Goal: Task Accomplishment & Management: Manage account settings

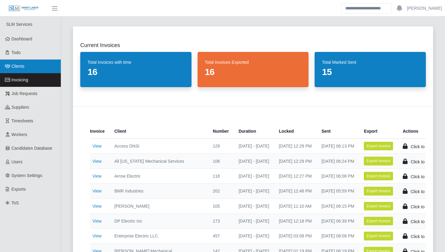
click at [37, 67] on link "Clients" at bounding box center [30, 67] width 61 height 14
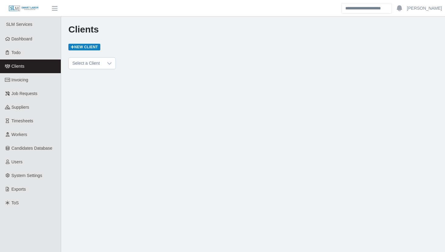
click at [37, 67] on link "Clients" at bounding box center [30, 67] width 61 height 14
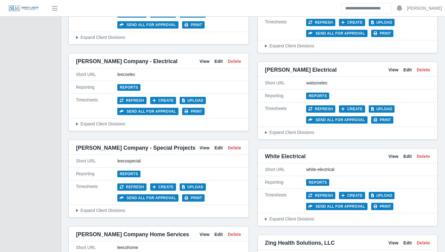
scroll to position [2705, 0]
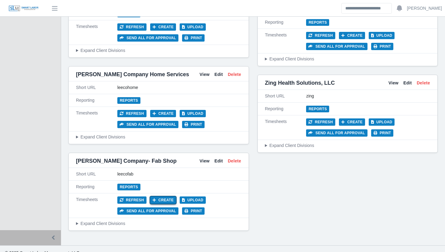
click at [161, 197] on button "Create" at bounding box center [163, 200] width 26 height 7
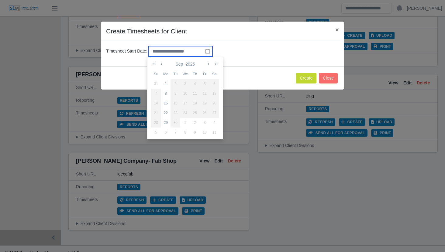
click at [185, 52] on input "text" at bounding box center [181, 51] width 64 height 10
click at [166, 94] on div "8" at bounding box center [166, 93] width 10 height 5
type input "**********"
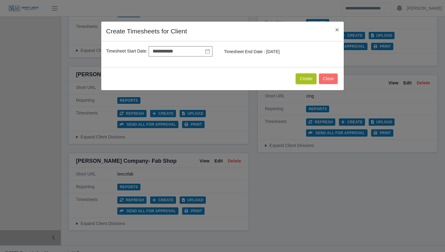
click at [299, 78] on button "Create" at bounding box center [306, 79] width 21 height 11
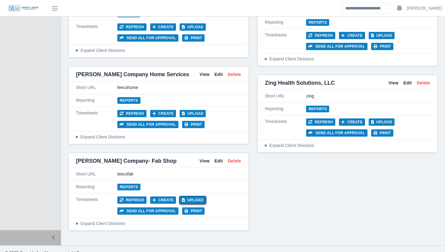
click at [189, 197] on button "Upload" at bounding box center [193, 200] width 26 height 7
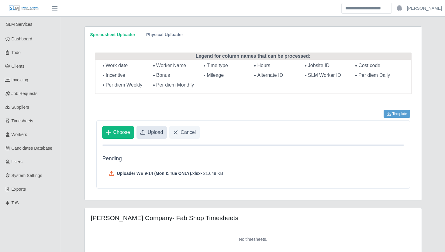
click at [153, 131] on span "Upload" at bounding box center [156, 132] width 16 height 7
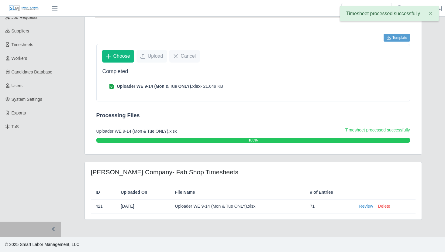
scroll to position [35, 0]
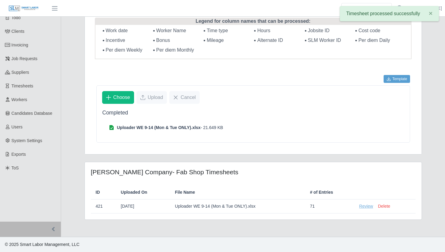
click at [366, 206] on link "Review" at bounding box center [366, 206] width 14 height 6
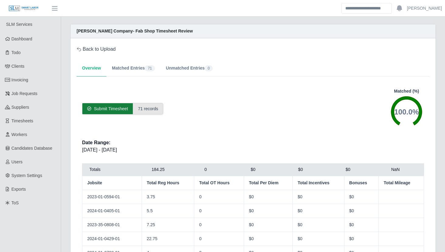
click at [109, 107] on span "Submit Timesheet" at bounding box center [111, 109] width 34 height 6
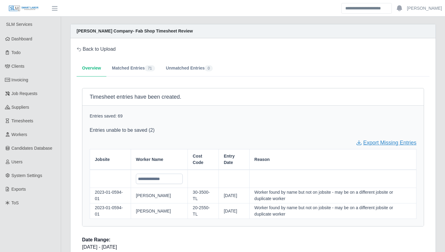
click at [396, 143] on link "Export Missing Entries" at bounding box center [386, 143] width 60 height 8
click at [30, 122] on span "Timesheets" at bounding box center [23, 121] width 22 height 5
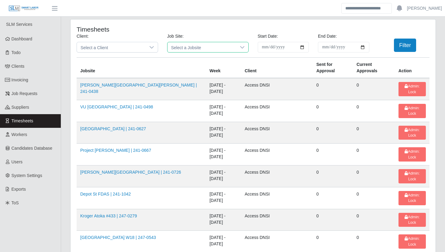
click at [193, 47] on span "Select a Jobsite" at bounding box center [202, 47] width 69 height 10
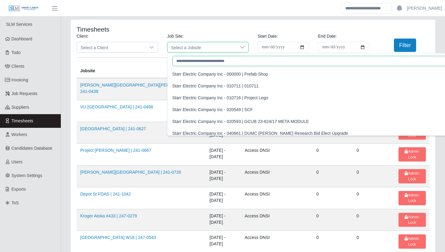
click at [186, 61] on input "text" at bounding box center [346, 61] width 348 height 10
paste input "**********"
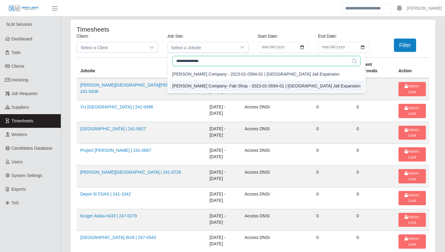
type input "**********"
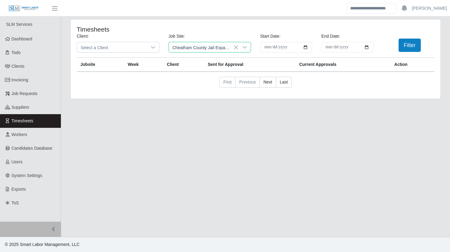
click at [223, 87] on div "Lee Company- Fab Shop - 2023-01-0594-01 | Cheatham County Jail Expansion" at bounding box center [268, 86] width 188 height 6
click at [413, 43] on button "Filter" at bounding box center [409, 45] width 22 height 13
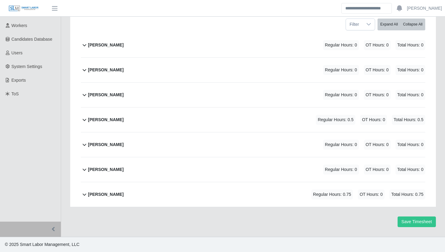
click at [109, 146] on b "[PERSON_NAME]" at bounding box center [106, 145] width 36 height 6
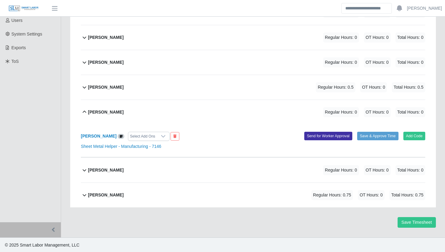
scroll to position [142, 0]
click at [105, 146] on link "Sheet Metal Helper - Manufacturing - 7146" at bounding box center [121, 146] width 81 height 5
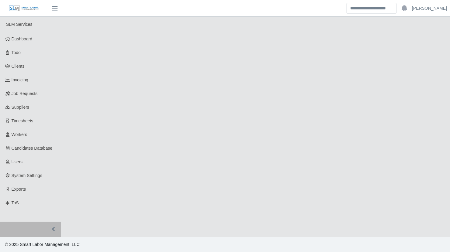
select select "******"
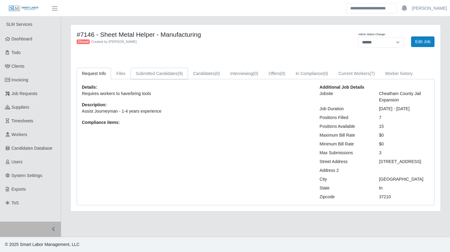
click at [172, 78] on link "Submitted Candidates (9)" at bounding box center [158, 74] width 57 height 12
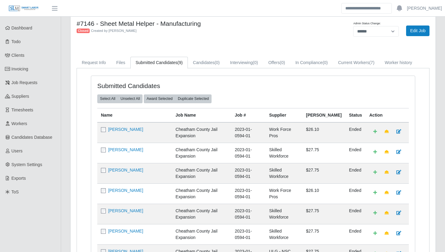
scroll to position [10, 0]
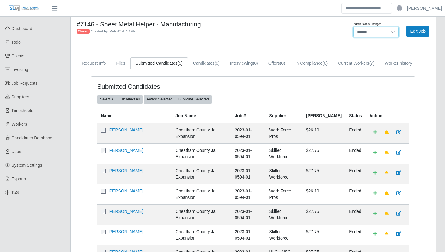
click at [384, 29] on select "******* **** ******" at bounding box center [376, 32] width 46 height 11
select select "****"
click at [353, 27] on select "******* **** ******" at bounding box center [376, 32] width 46 height 11
click at [402, 33] on button "Submit Candidate" at bounding box center [409, 31] width 42 height 11
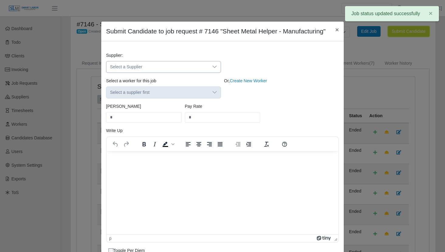
scroll to position [0, 0]
click at [129, 73] on span "Select a Supplier" at bounding box center [157, 66] width 102 height 11
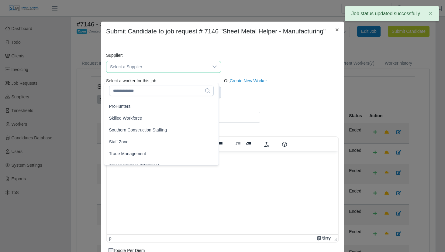
scroll to position [93, 0]
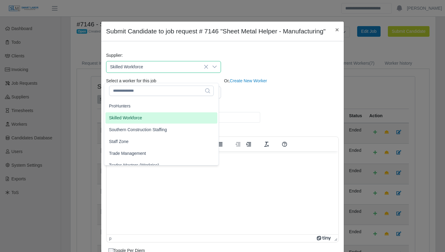
click at [133, 116] on span "Skilled Workforce" at bounding box center [125, 118] width 33 height 6
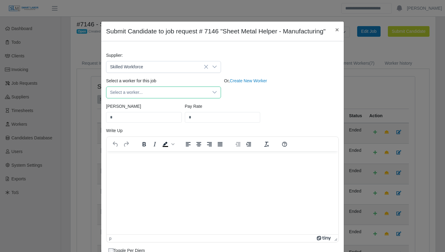
click at [138, 98] on span "Select a worker..." at bounding box center [157, 92] width 102 height 11
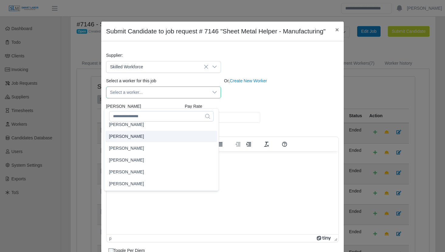
scroll to position [701, 0]
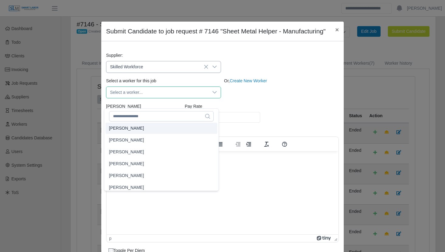
click at [153, 73] on span "Skilled Workforce" at bounding box center [157, 66] width 102 height 11
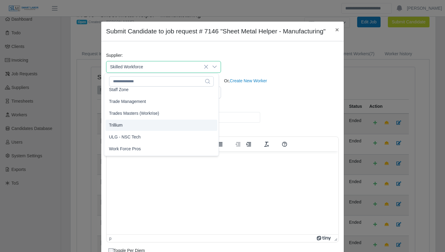
scroll to position [20, 0]
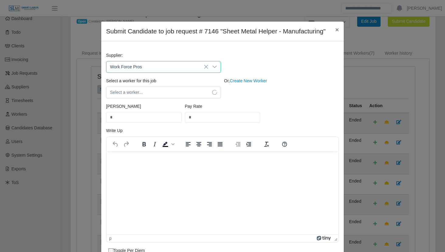
click at [149, 159] on li "Work Force Pros" at bounding box center [161, 158] width 112 height 11
click at [161, 98] on span "Select a worker..." at bounding box center [157, 92] width 102 height 11
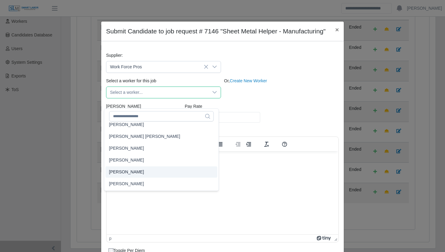
scroll to position [784, 0]
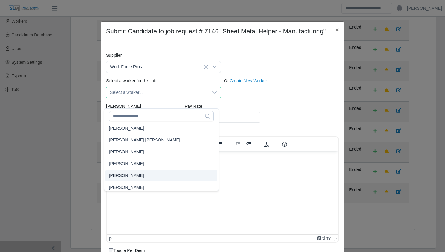
type input "****"
type input "**"
click at [132, 173] on span "[PERSON_NAME]" at bounding box center [126, 176] width 35 height 6
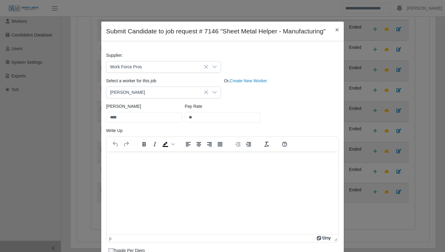
scroll to position [119, 0]
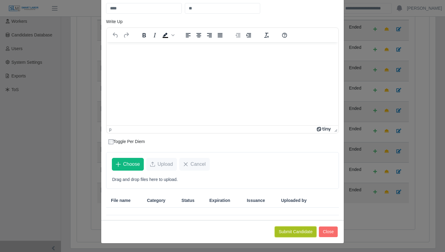
click at [288, 234] on button "Submit Candidate" at bounding box center [296, 232] width 42 height 11
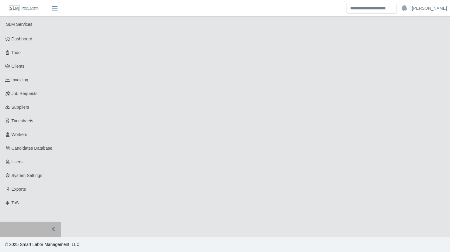
select select "****"
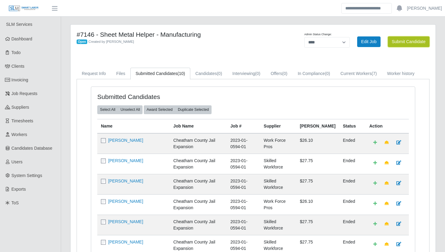
click at [408, 43] on button "Submit Candidate" at bounding box center [409, 41] width 42 height 11
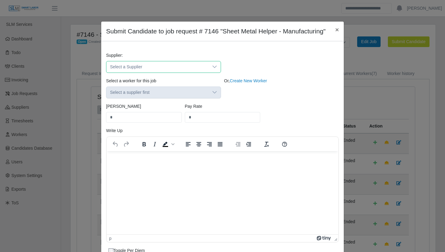
click at [153, 73] on span "Select a Supplier" at bounding box center [157, 66] width 102 height 11
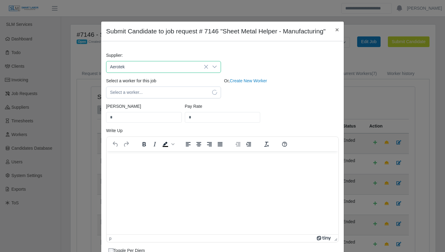
click at [155, 101] on li "Aerotek" at bounding box center [161, 103] width 112 height 11
click at [153, 98] on span "Select a worker..." at bounding box center [157, 92] width 102 height 11
click at [154, 98] on span "Select a worker..." at bounding box center [157, 92] width 102 height 11
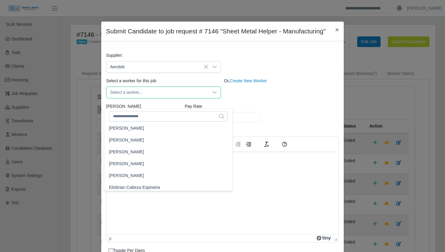
scroll to position [2233, 0]
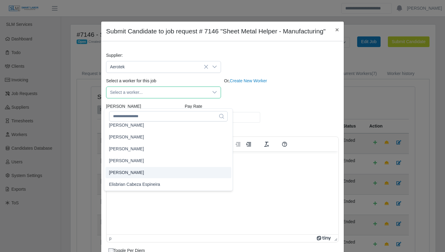
click at [145, 172] on li "[PERSON_NAME]" at bounding box center [168, 172] width 126 height 11
type input "*****"
type input "****"
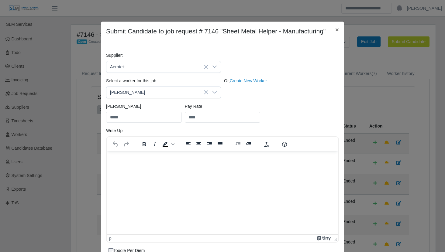
scroll to position [119, 0]
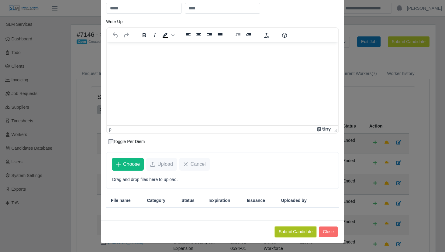
click at [296, 232] on button "Submit Candidate" at bounding box center [296, 232] width 42 height 11
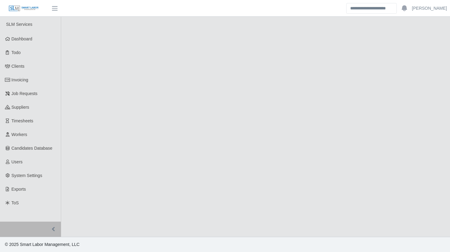
select select "****"
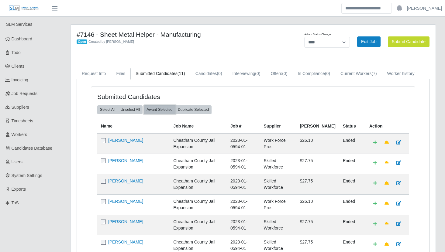
click at [167, 113] on button "Award Selected" at bounding box center [160, 109] width 32 height 9
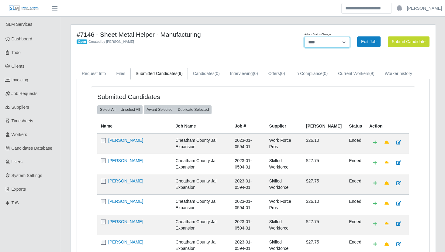
click at [325, 43] on select "******* **** ******" at bounding box center [327, 42] width 46 height 11
select select "******"
click at [350, 37] on select "******* **** ******" at bounding box center [327, 42] width 46 height 11
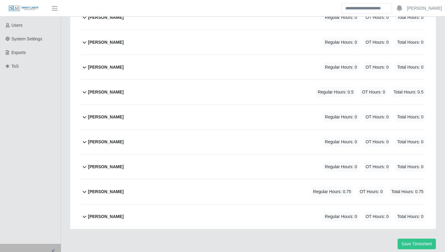
click at [171, 109] on div "[PERSON_NAME] Regular Hours: 0 OT Hours: 0 Total Hours: 0" at bounding box center [256, 117] width 337 height 25
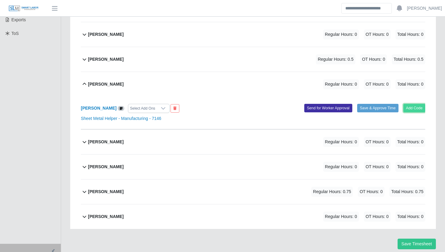
click at [422, 112] on button "Add Code" at bounding box center [414, 108] width 22 height 9
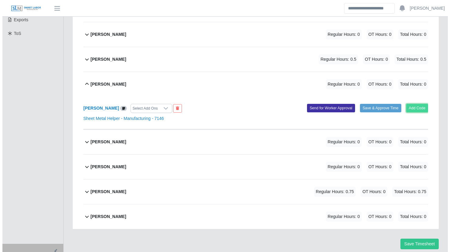
scroll to position [165, 0]
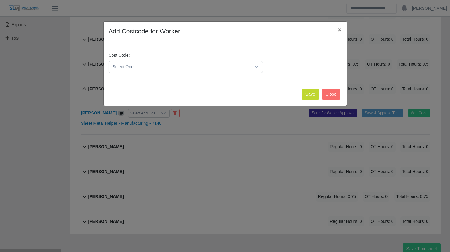
click at [130, 68] on span "Select One" at bounding box center [179, 66] width 141 height 11
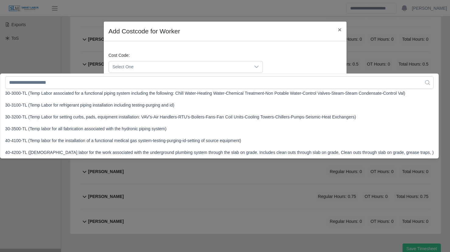
scroll to position [193, 0]
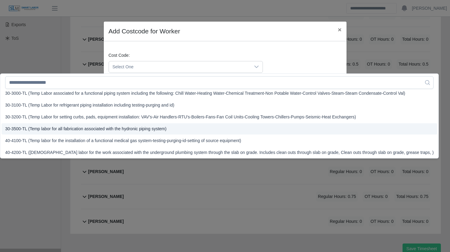
click at [134, 129] on span "30-3500-TL (Temp labor for all fabrication associated with the hydronic piping …" at bounding box center [85, 129] width 161 height 6
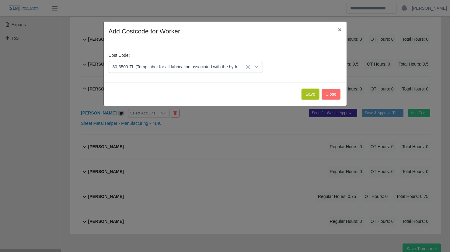
click at [310, 95] on button "Save" at bounding box center [310, 94] width 18 height 11
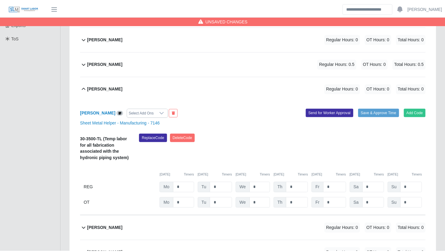
scroll to position [252, 0]
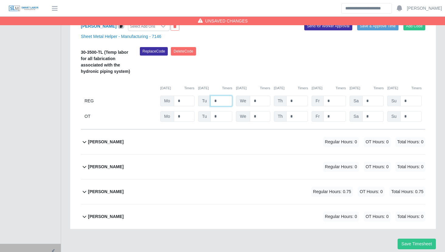
drag, startPoint x: 224, startPoint y: 100, endPoint x: 204, endPoint y: 101, distance: 20.1
click at [204, 101] on div "Tu *" at bounding box center [215, 101] width 34 height 11
type input "*"
click at [239, 66] on div "Replace Code [GEOGRAPHIC_DATA] Code" at bounding box center [282, 62] width 295 height 31
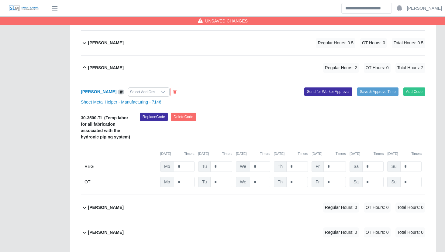
click at [244, 64] on div "[PERSON_NAME] Regular Hours: 2 OT Hours: 0 Total Hours: 2" at bounding box center [256, 68] width 337 height 25
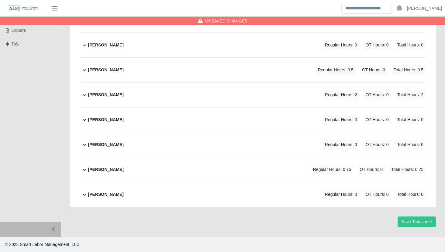
scroll to position [159, 0]
click at [191, 195] on div "[PERSON_NAME] Regular Hours: 0 OT Hours: 0 Total Hours: 0" at bounding box center [256, 194] width 337 height 25
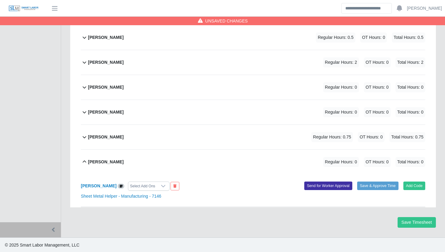
scroll to position [192, 0]
click at [408, 188] on button "Add Code" at bounding box center [414, 185] width 22 height 9
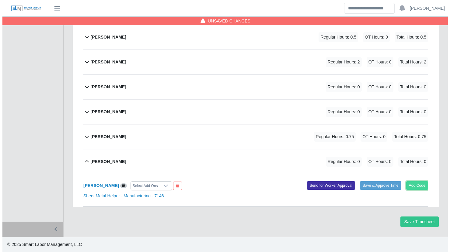
scroll to position [187, 0]
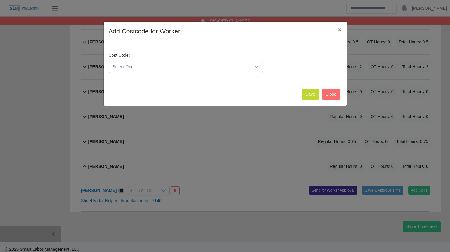
click at [158, 67] on span "Select One" at bounding box center [179, 66] width 141 height 11
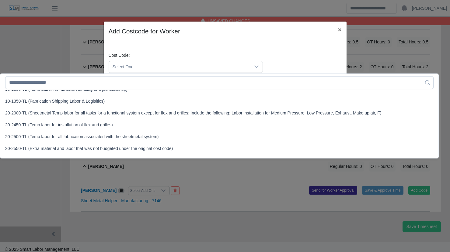
scroll to position [119, 0]
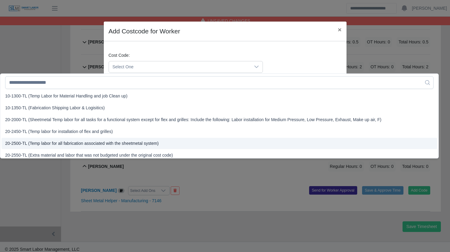
click at [96, 141] on span "20-2500-TL (Temp labor for all fabrication associated with the sheetmetal syste…" at bounding box center [82, 143] width 154 height 6
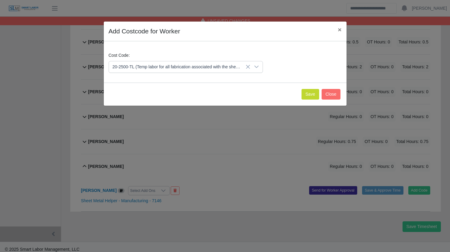
click at [218, 64] on span "20-2500-TL (Temp labor for all fabrication associated with the sheetmetal syste…" at bounding box center [179, 66] width 141 height 11
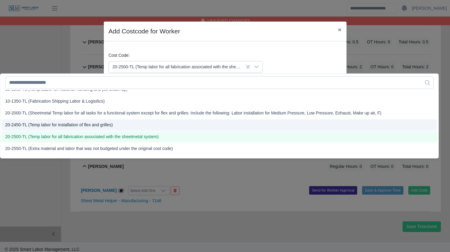
scroll to position [128, 0]
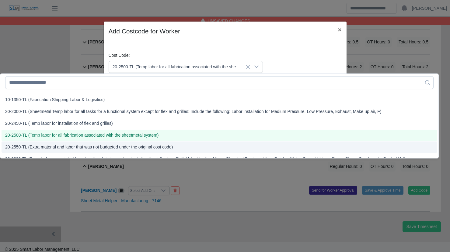
click at [138, 148] on span "20-2550-TL (Extra material and labor that was not budgeted under the original c…" at bounding box center [89, 147] width 168 height 6
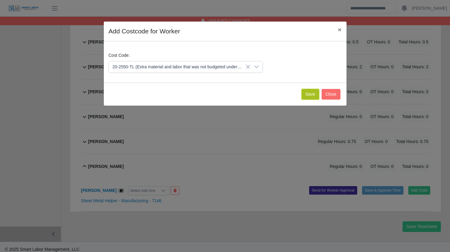
click at [313, 90] on button "Save" at bounding box center [310, 94] width 18 height 11
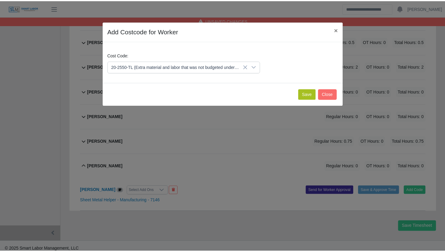
scroll to position [274, 0]
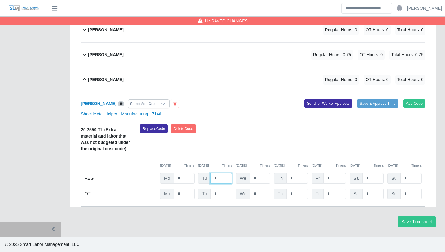
click at [217, 180] on input "*" at bounding box center [221, 178] width 22 height 11
type input "*"
type input "***"
click at [255, 132] on div "Replace Code [GEOGRAPHIC_DATA] Code" at bounding box center [282, 140] width 295 height 31
click at [249, 85] on div "[PERSON_NAME] Regular Hours: 0.5 OT Hours: 0 Total Hours: 0.5" at bounding box center [256, 79] width 337 height 25
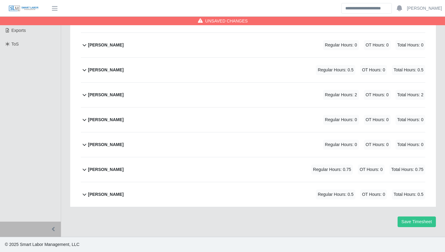
scroll to position [0, 0]
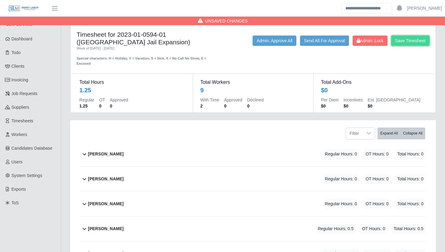
click at [412, 37] on button "Save Timesheet" at bounding box center [410, 41] width 38 height 10
